Goal: Transaction & Acquisition: Purchase product/service

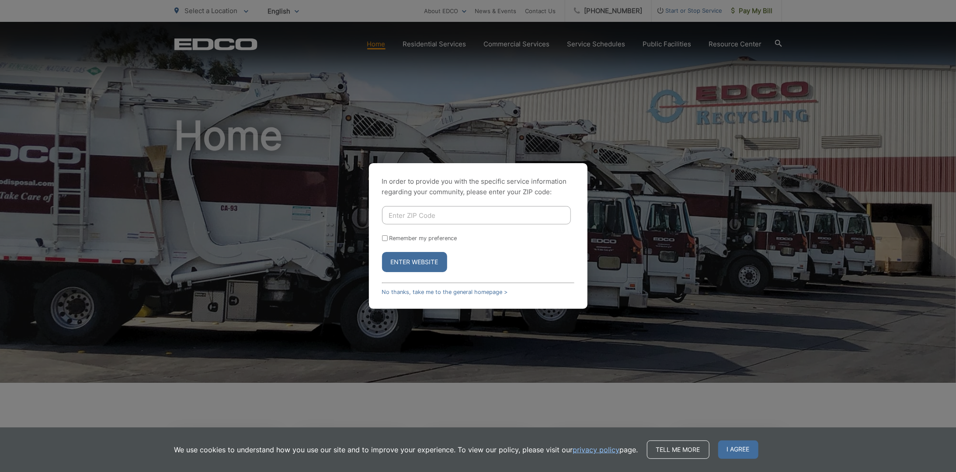
click at [414, 219] on input "Enter ZIP Code" at bounding box center [476, 215] width 189 height 18
type input "92019"
drag, startPoint x: 382, startPoint y: 238, endPoint x: 388, endPoint y: 239, distance: 5.8
click at [385, 238] on input "Remember my preference" at bounding box center [385, 238] width 6 height 6
checkbox input "true"
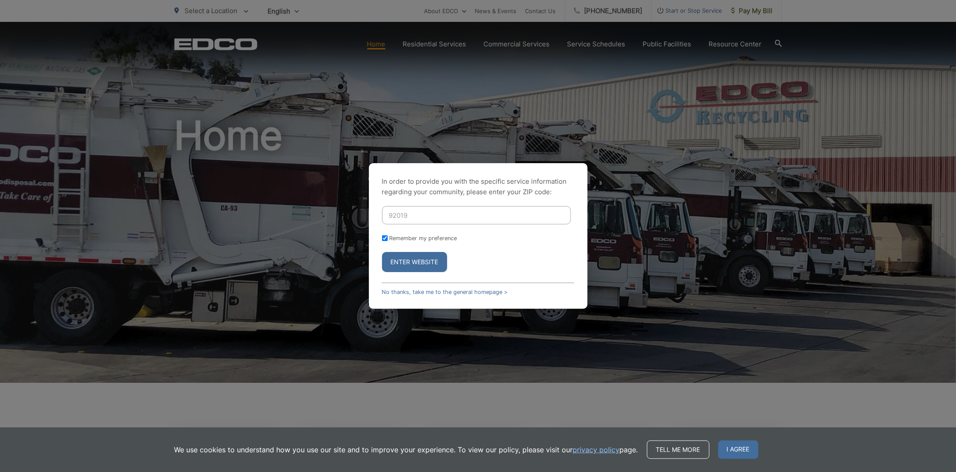
click at [417, 259] on button "Enter Website" at bounding box center [414, 262] width 65 height 20
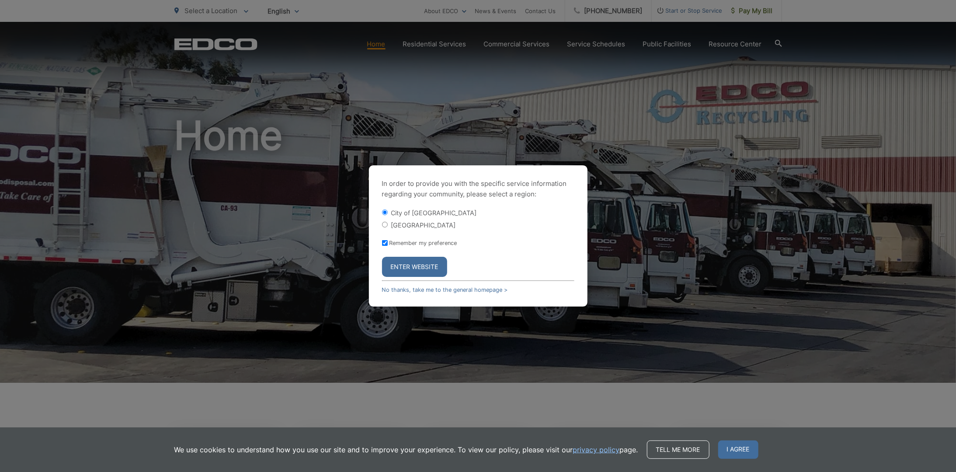
click at [385, 227] on input "[GEOGRAPHIC_DATA]" at bounding box center [385, 225] width 6 height 6
radio input "true"
click at [413, 267] on button "Enter Website" at bounding box center [414, 267] width 65 height 20
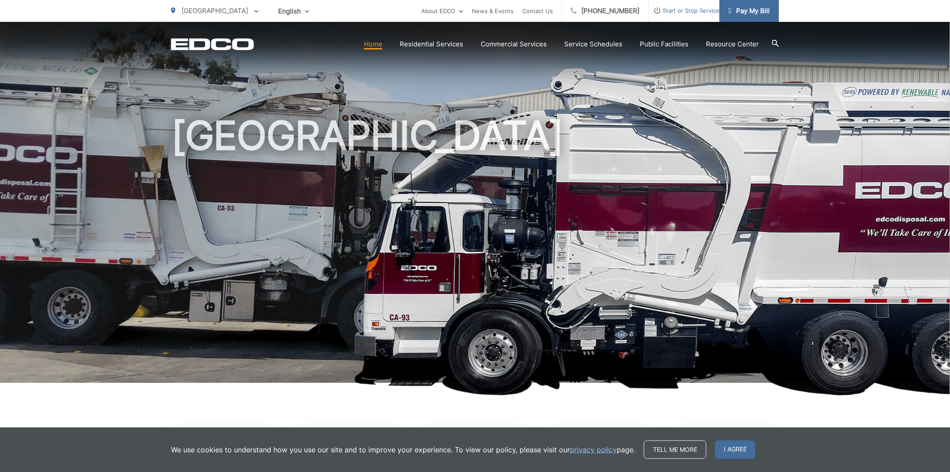
click at [743, 11] on span "Pay My Bill" at bounding box center [749, 11] width 42 height 10
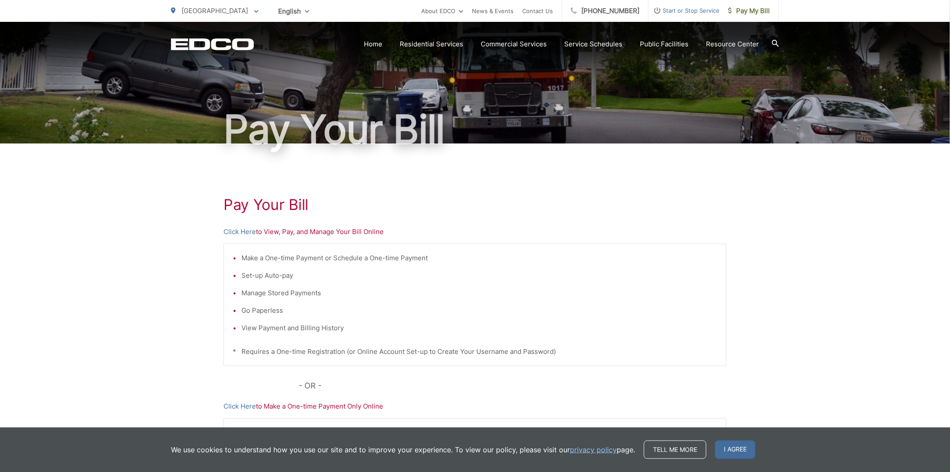
scroll to position [44, 0]
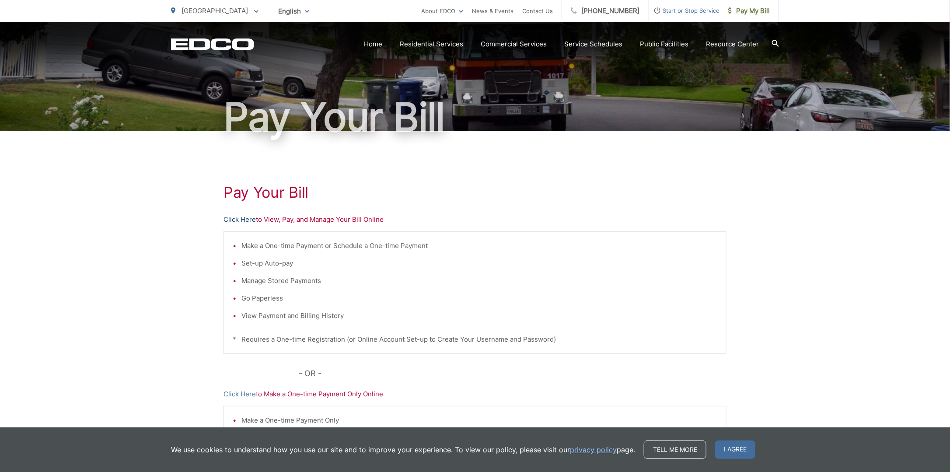
click at [229, 218] on link "Click Here" at bounding box center [239, 219] width 32 height 10
